Goal: Task Accomplishment & Management: Use online tool/utility

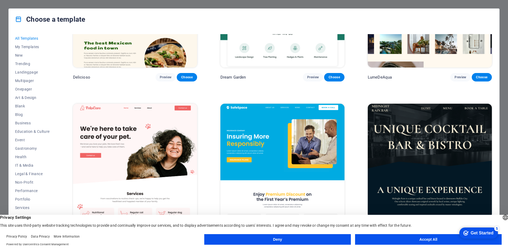
scroll to position [1137, 0]
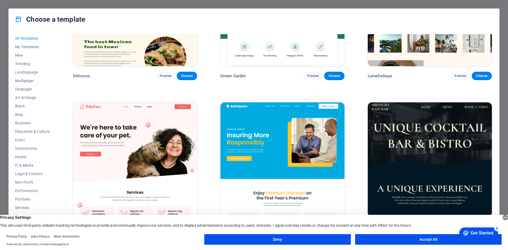
click at [272, 122] on img at bounding box center [282, 159] width 124 height 114
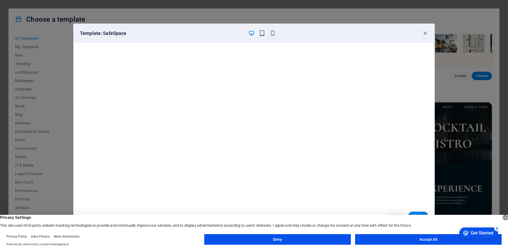
click at [459, 234] on div "checkmark Get Started 5" at bounding box center [478, 232] width 39 height 11
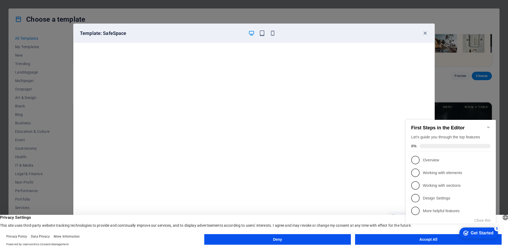
click at [463, 233] on icon "checkmark" at bounding box center [465, 232] width 5 height 5
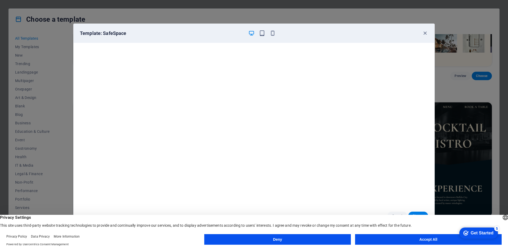
click at [455, 241] on appcues-checklist "Contextual help checklist present on screen" at bounding box center [477, 233] width 45 height 17
click at [426, 240] on button "Accept All" at bounding box center [428, 239] width 146 height 11
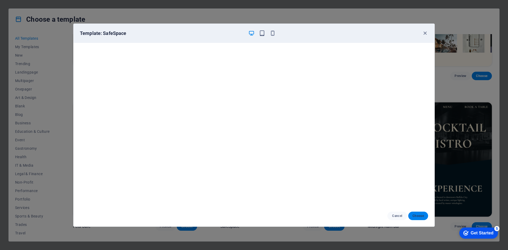
click at [421, 217] on span "Choose" at bounding box center [417, 216] width 11 height 4
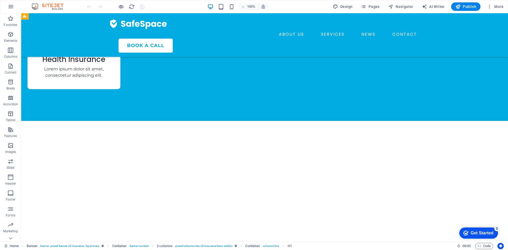
scroll to position [899, 0]
